Goal: Find specific page/section: Find specific page/section

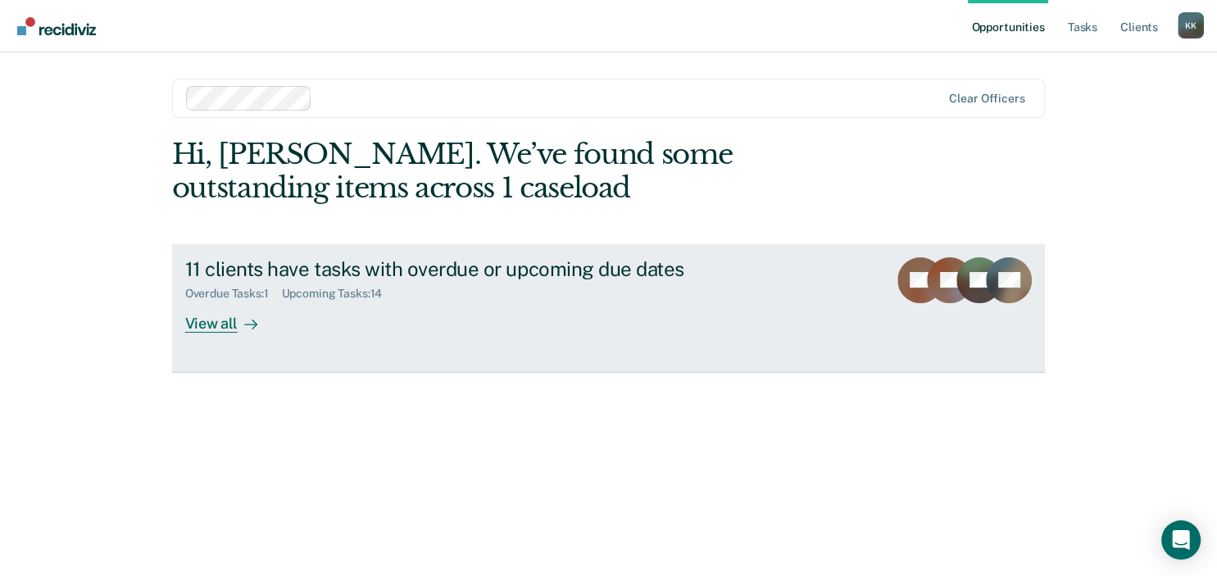
click at [570, 262] on div "11 clients have tasks with overdue or upcoming due dates" at bounding box center [472, 269] width 575 height 24
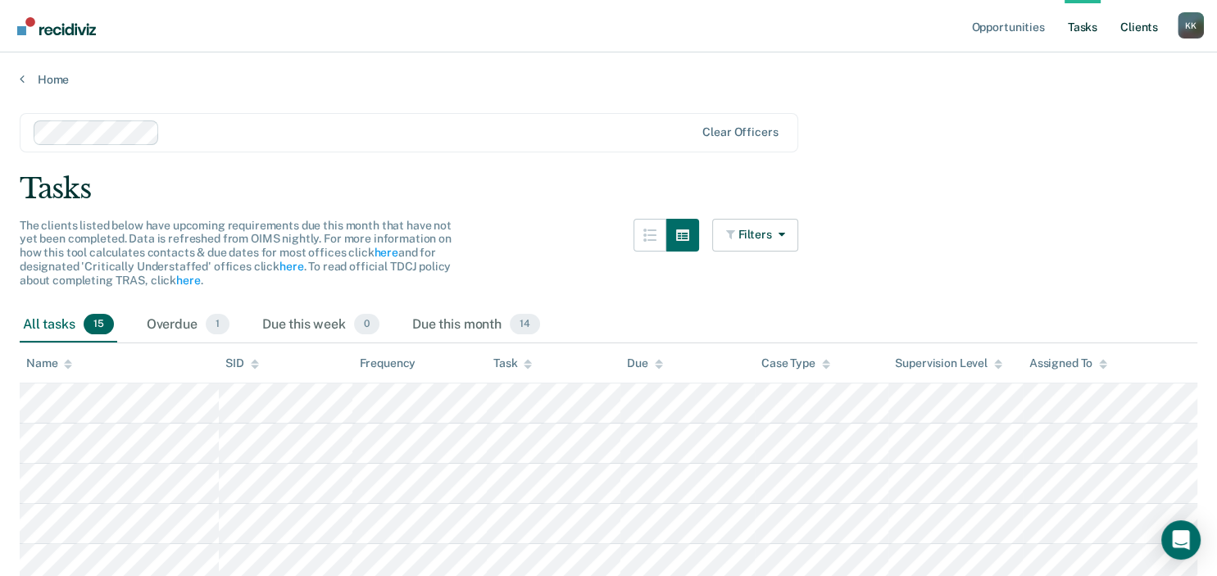
click at [1131, 30] on link "Client s" at bounding box center [1139, 26] width 44 height 52
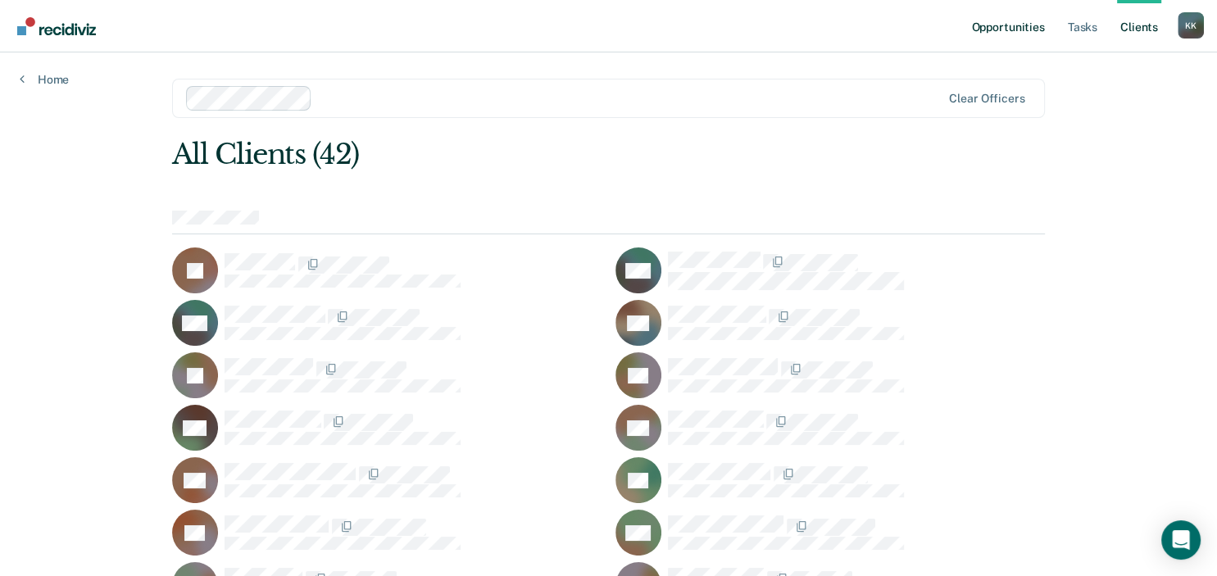
click at [980, 34] on link "Opportunities" at bounding box center [1007, 26] width 79 height 52
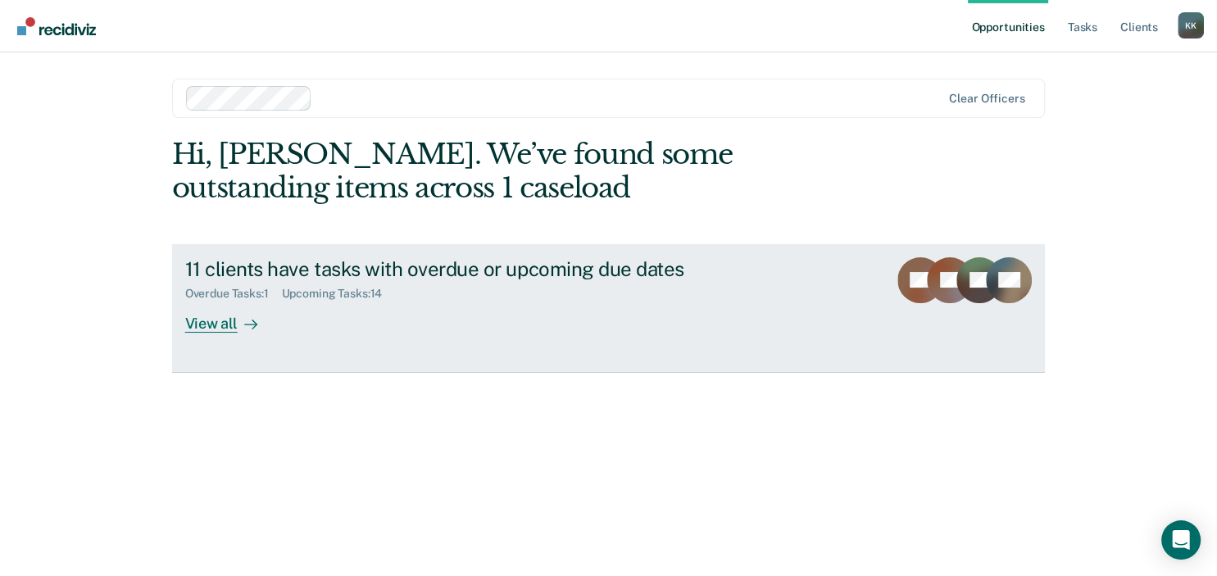
click at [579, 277] on div "11 clients have tasks with overdue or upcoming due dates" at bounding box center [472, 269] width 575 height 24
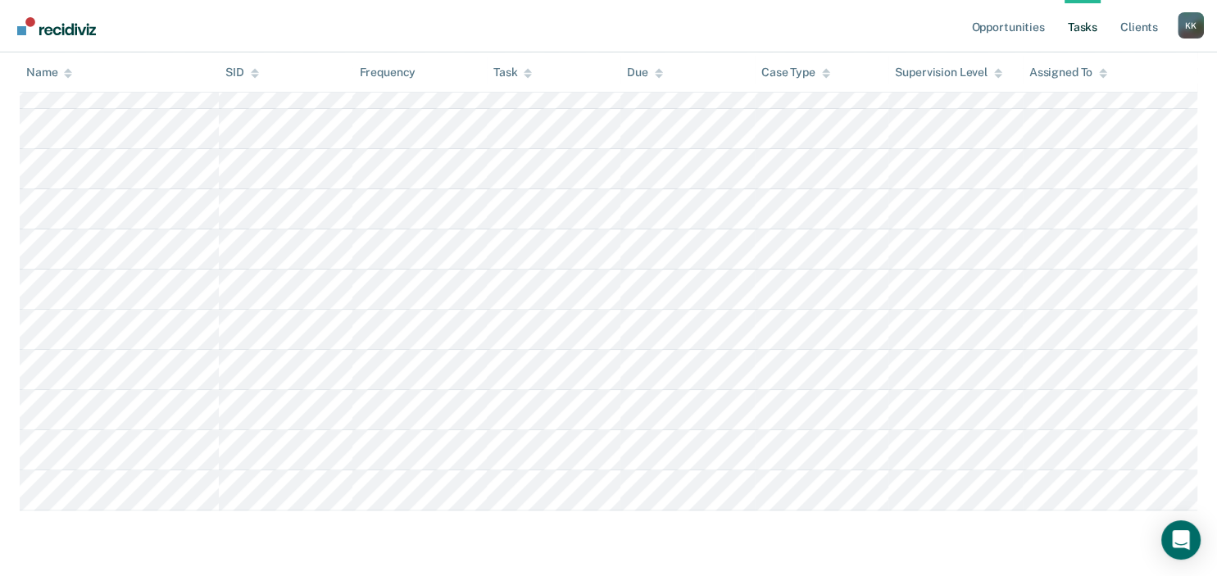
scroll to position [504, 0]
